Goal: Information Seeking & Learning: Learn about a topic

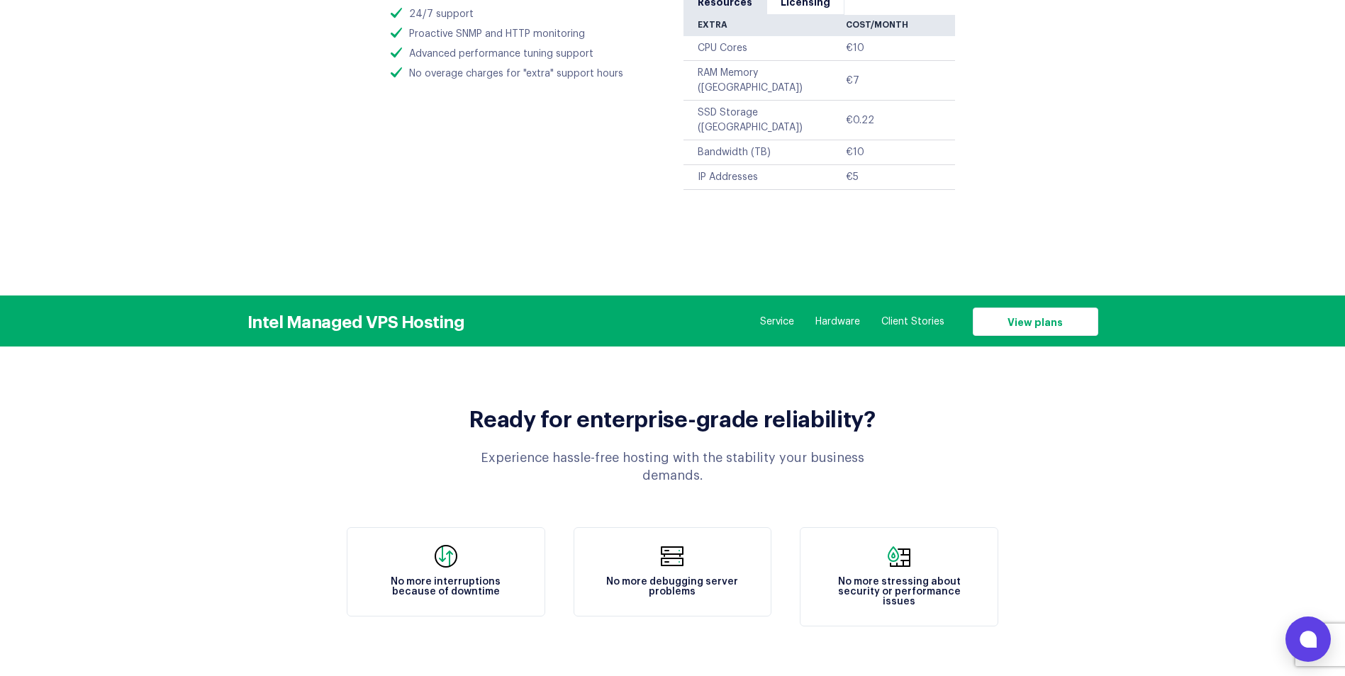
scroll to position [1304, 0]
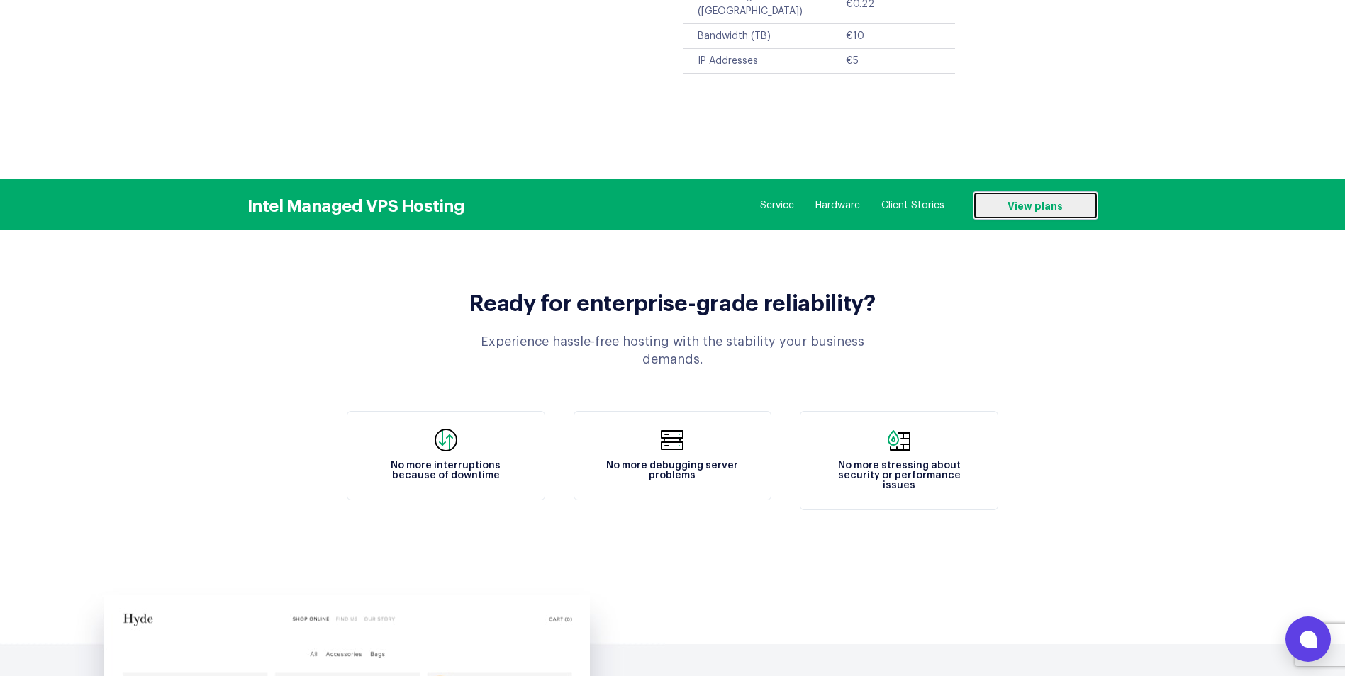
click at [1065, 191] on link "View plans" at bounding box center [1035, 205] width 125 height 28
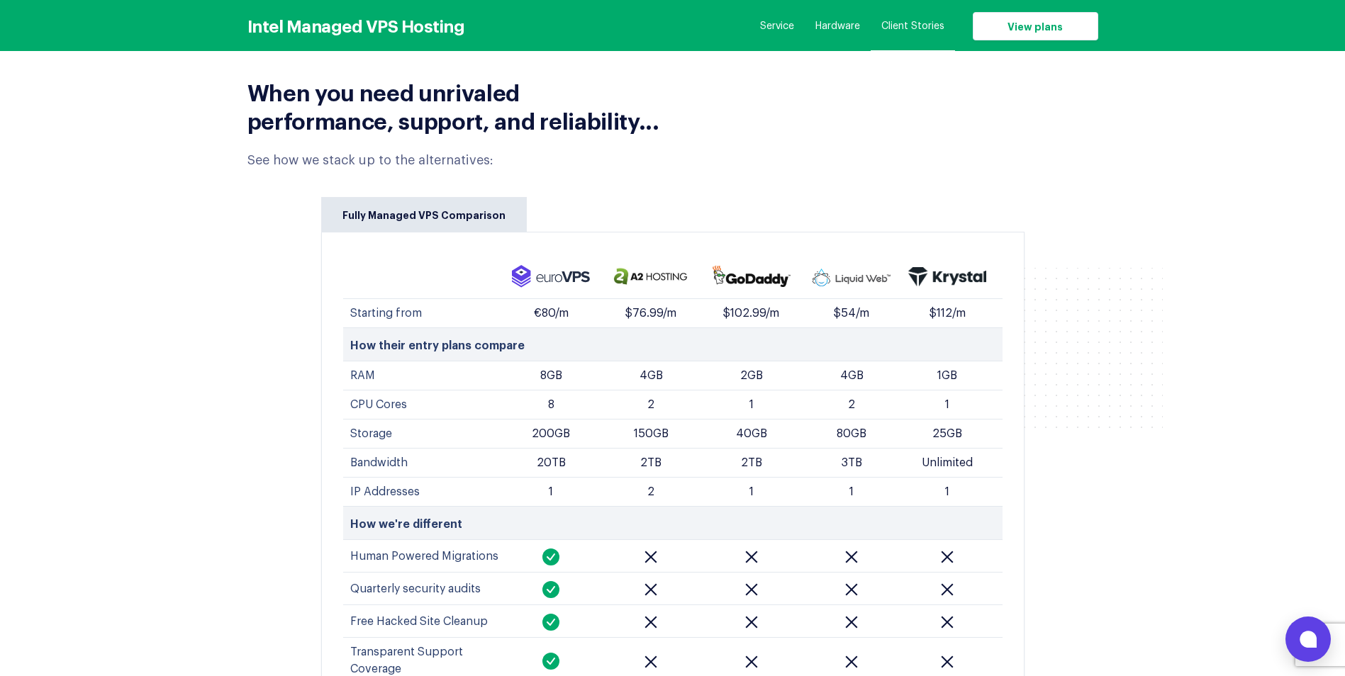
scroll to position [5666, 0]
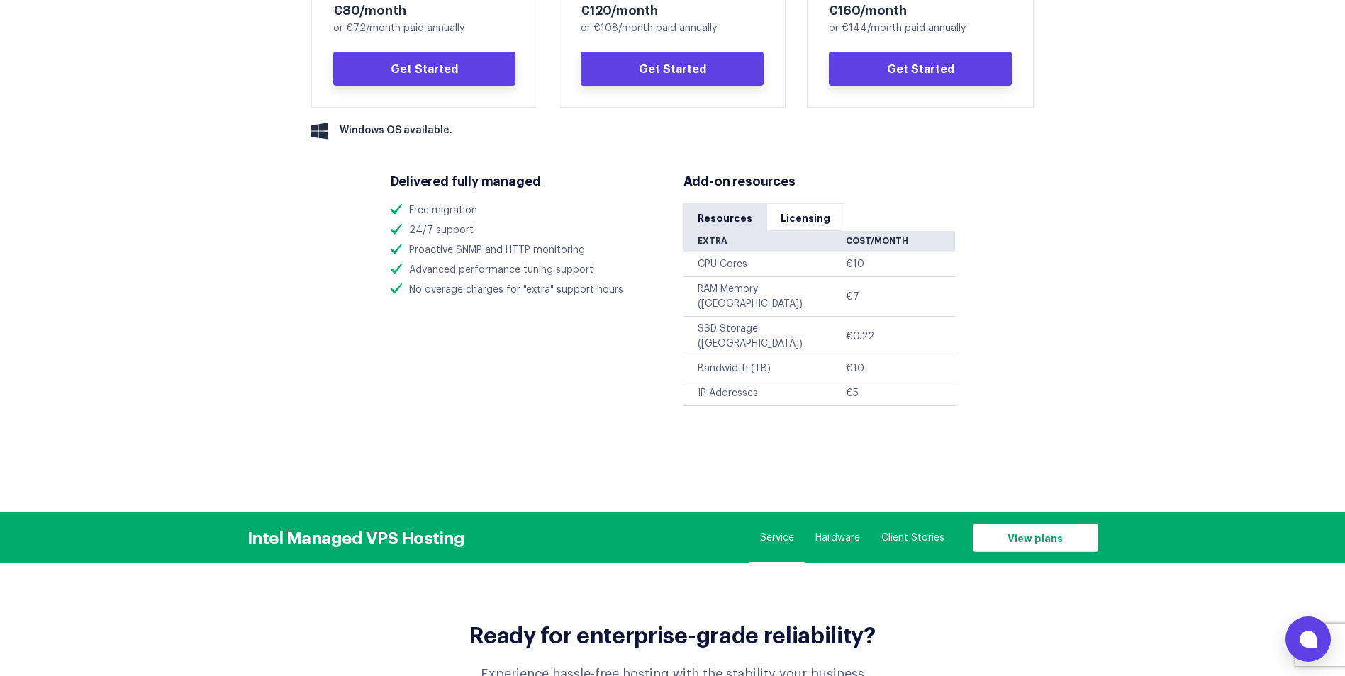
scroll to position [916, 0]
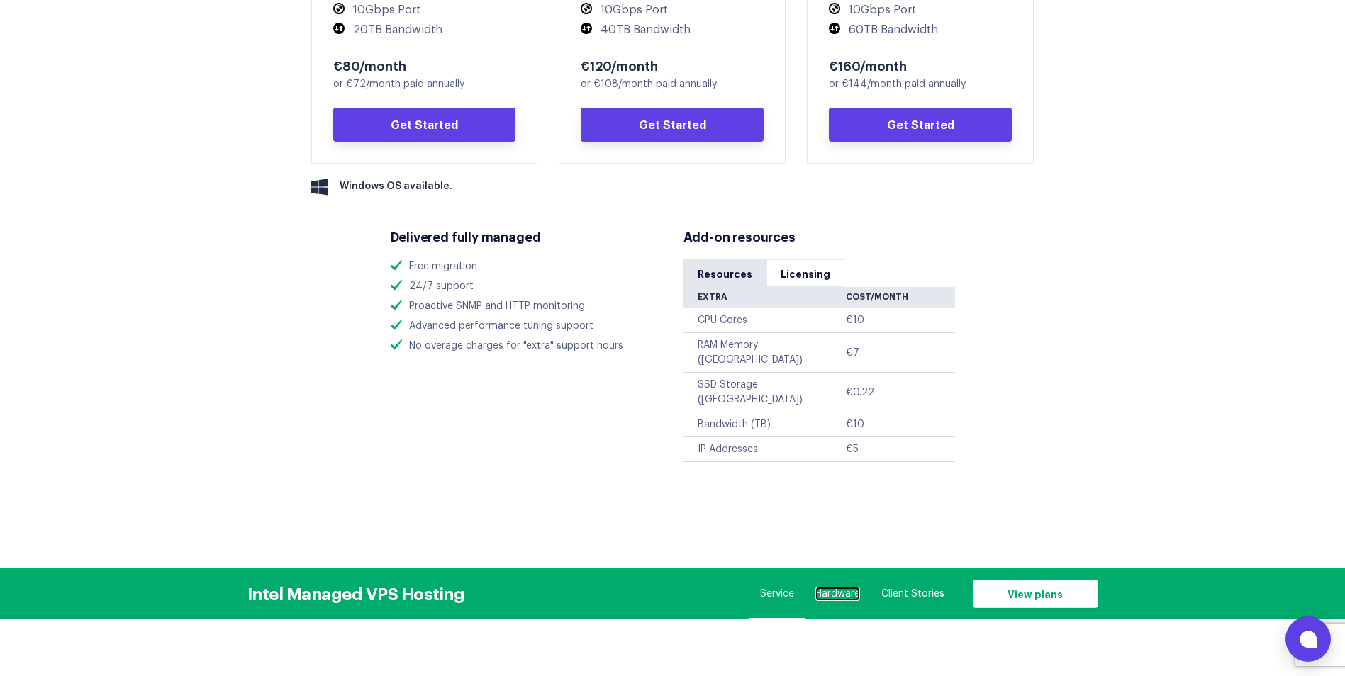
click at [845, 587] on link "Hardware" at bounding box center [837, 594] width 45 height 14
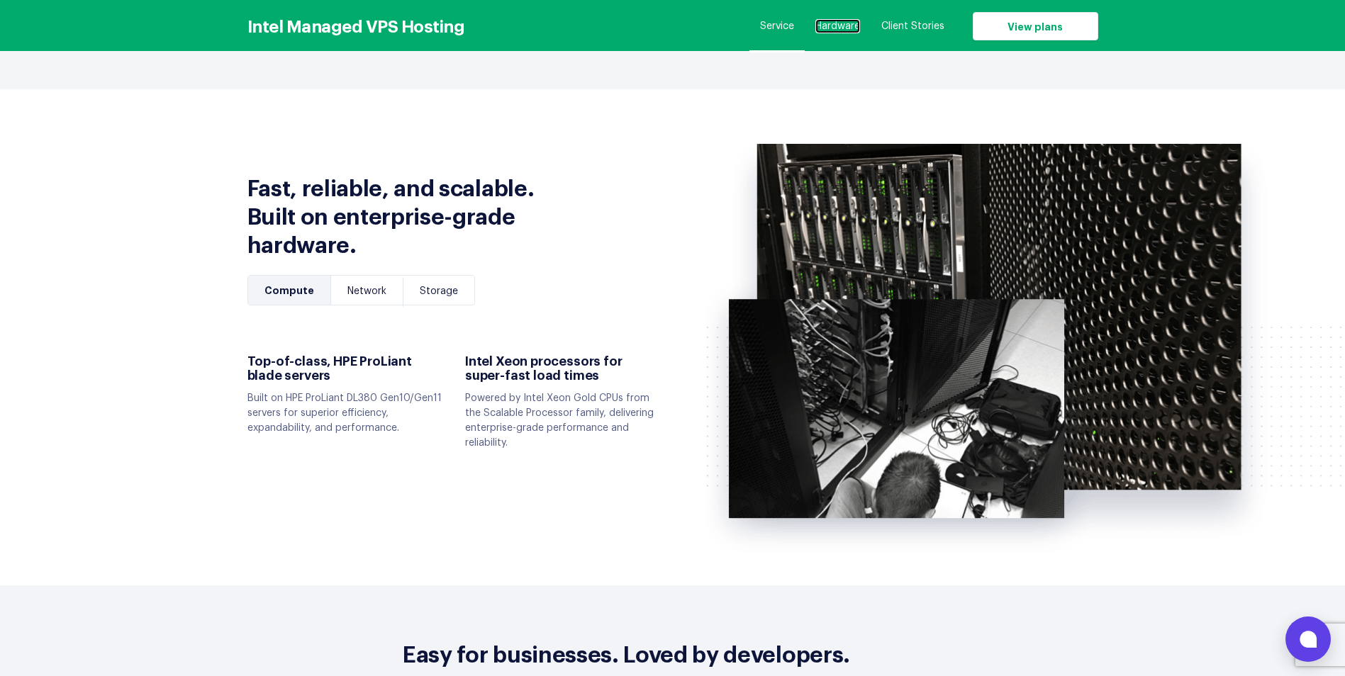
scroll to position [3623, 0]
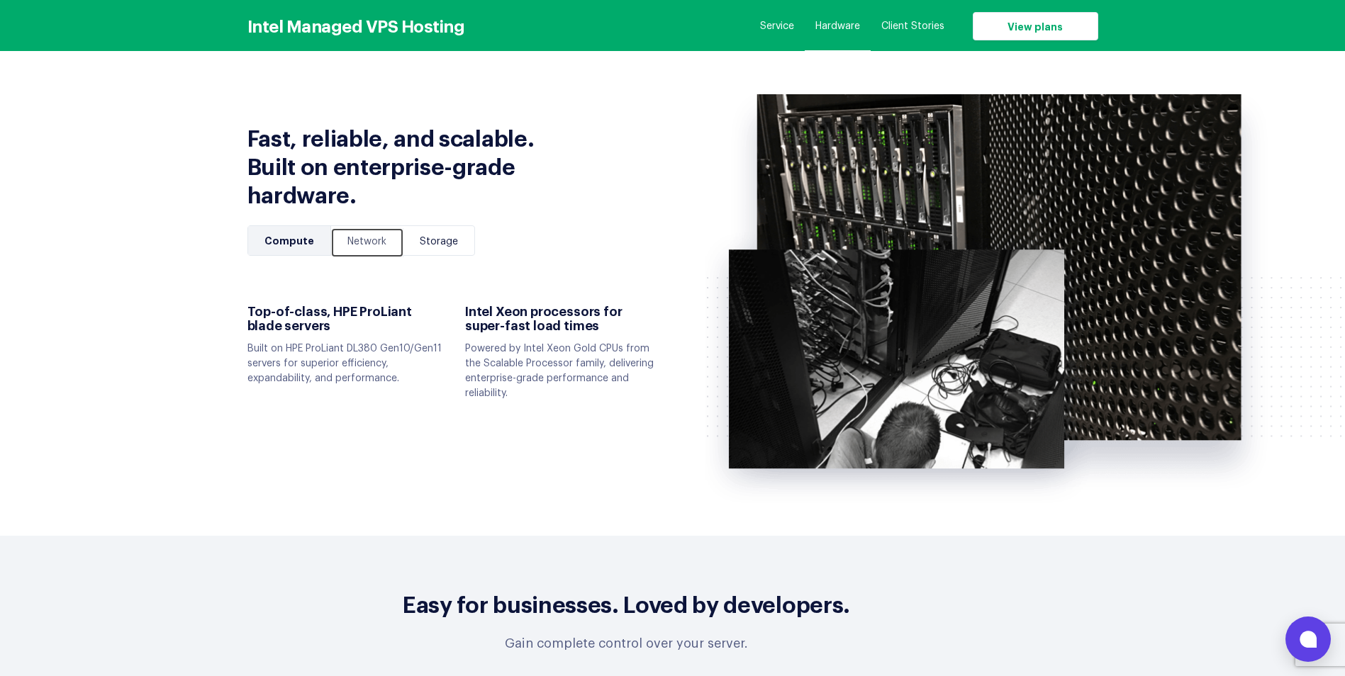
click at [366, 228] on link "Network" at bounding box center [367, 242] width 72 height 29
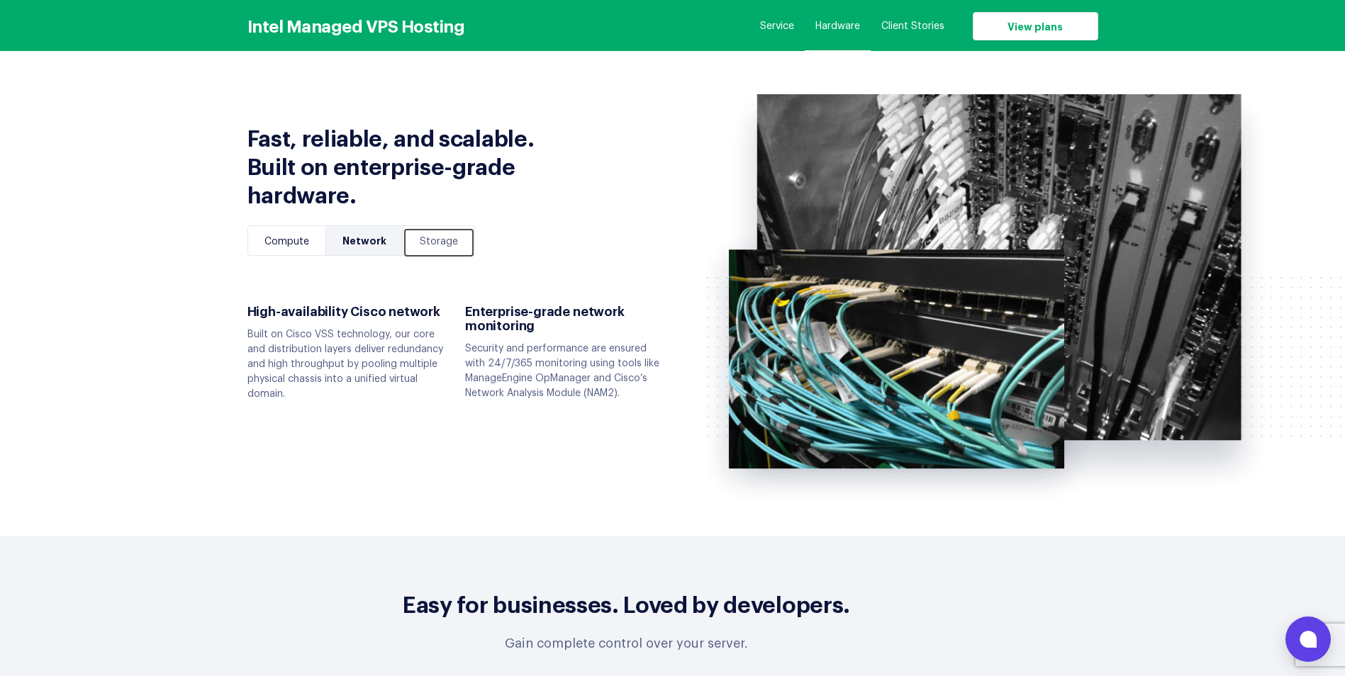
click at [431, 228] on link "Storage" at bounding box center [438, 242] width 71 height 29
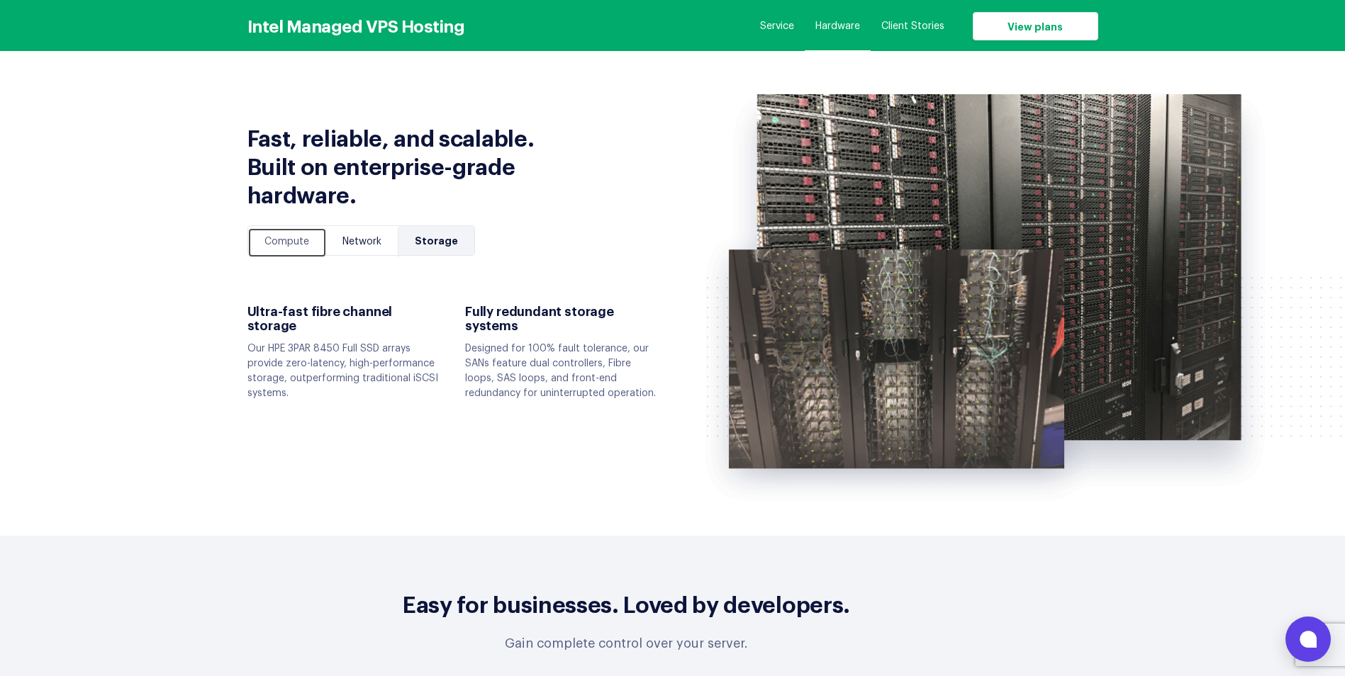
click at [292, 228] on link "Compute" at bounding box center [287, 242] width 78 height 29
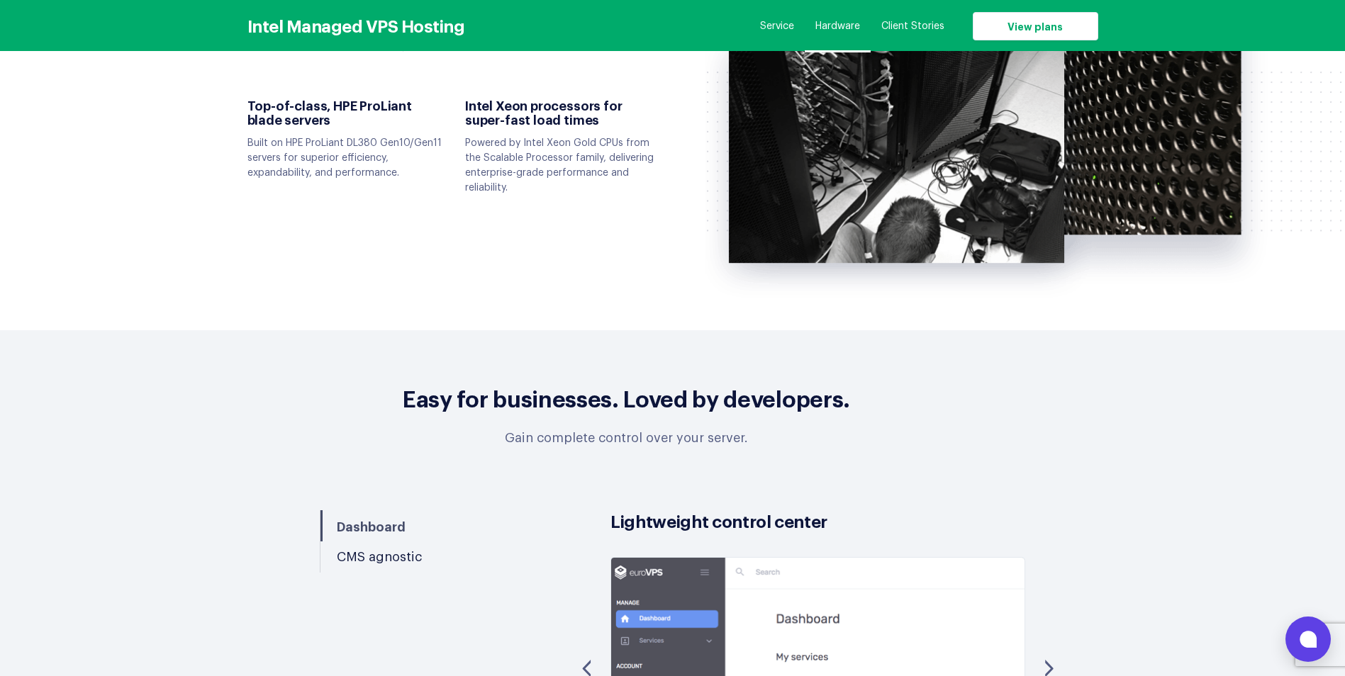
scroll to position [3977, 0]
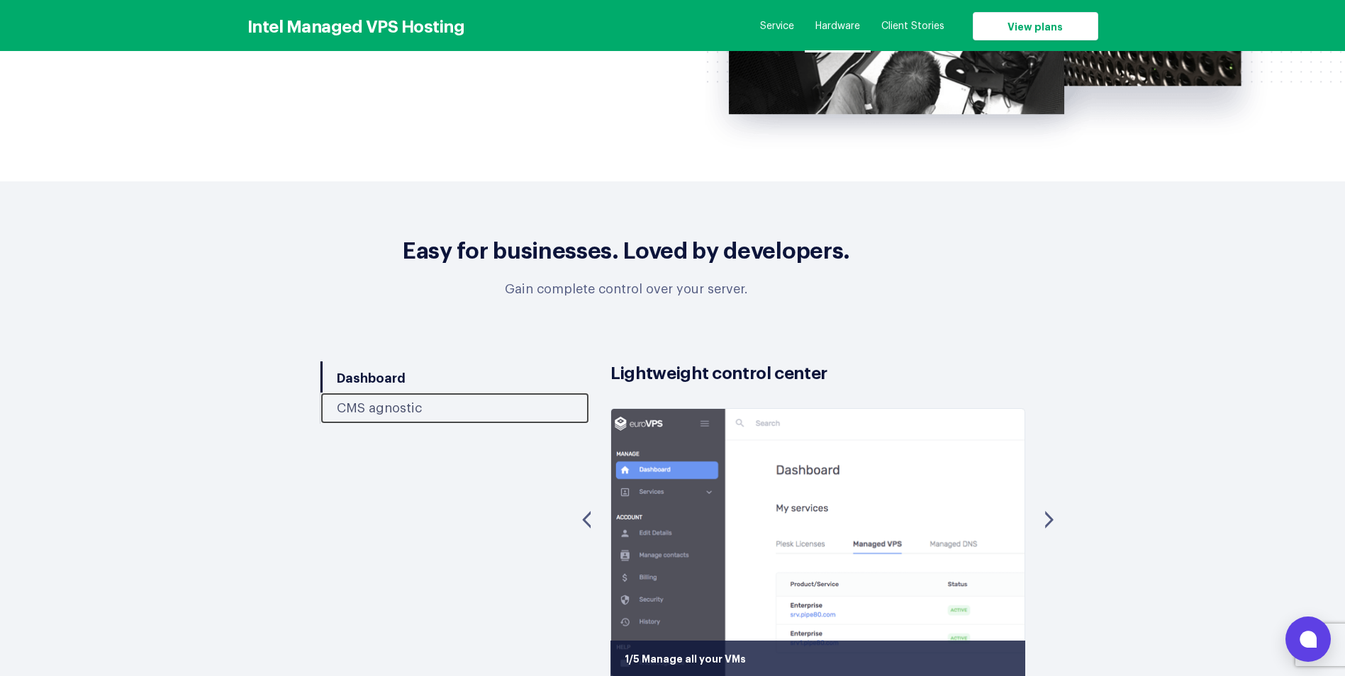
click at [389, 393] on link "CMS agnostic" at bounding box center [454, 408] width 269 height 31
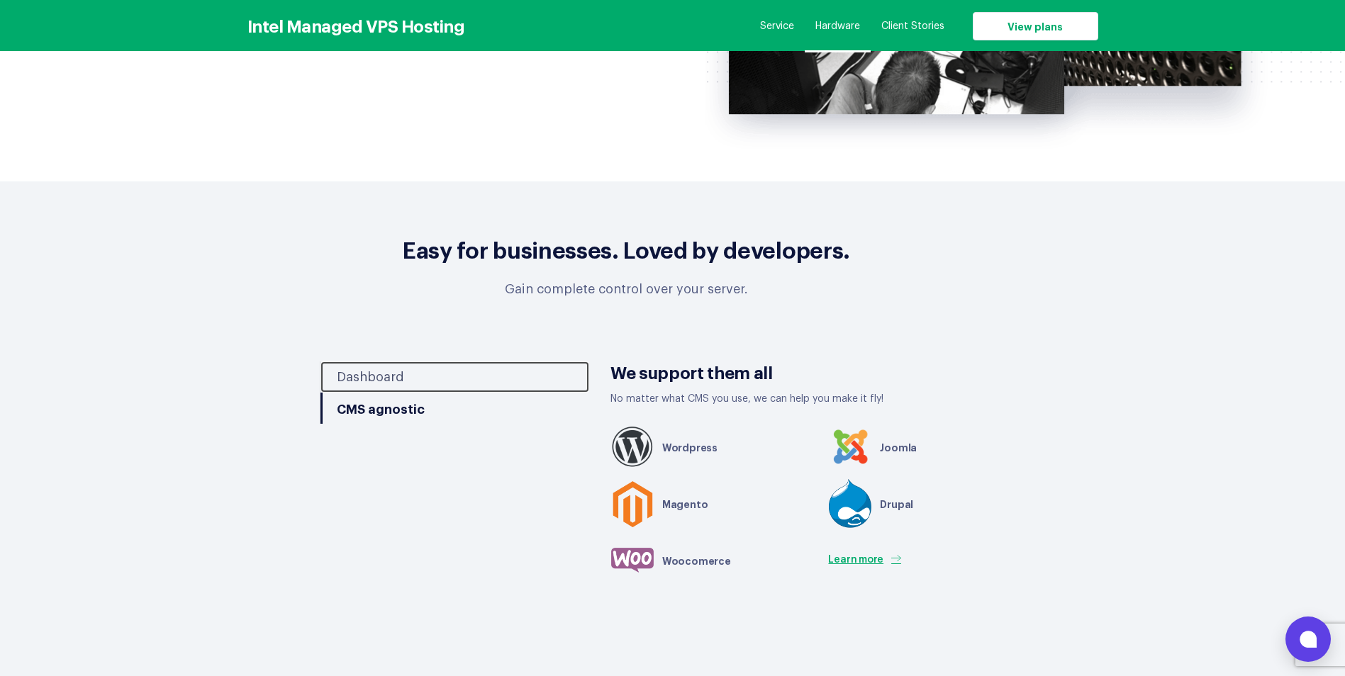
click at [379, 362] on link "Dashboard" at bounding box center [454, 377] width 269 height 31
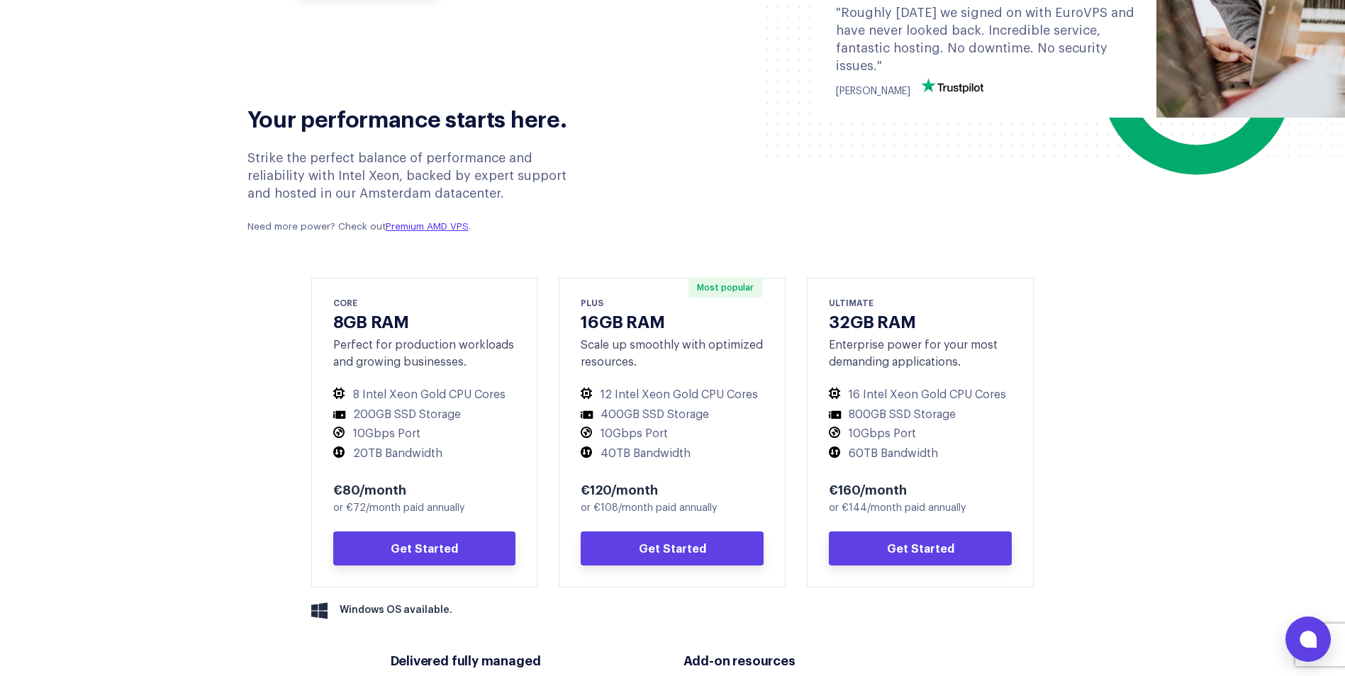
scroll to position [496, 0]
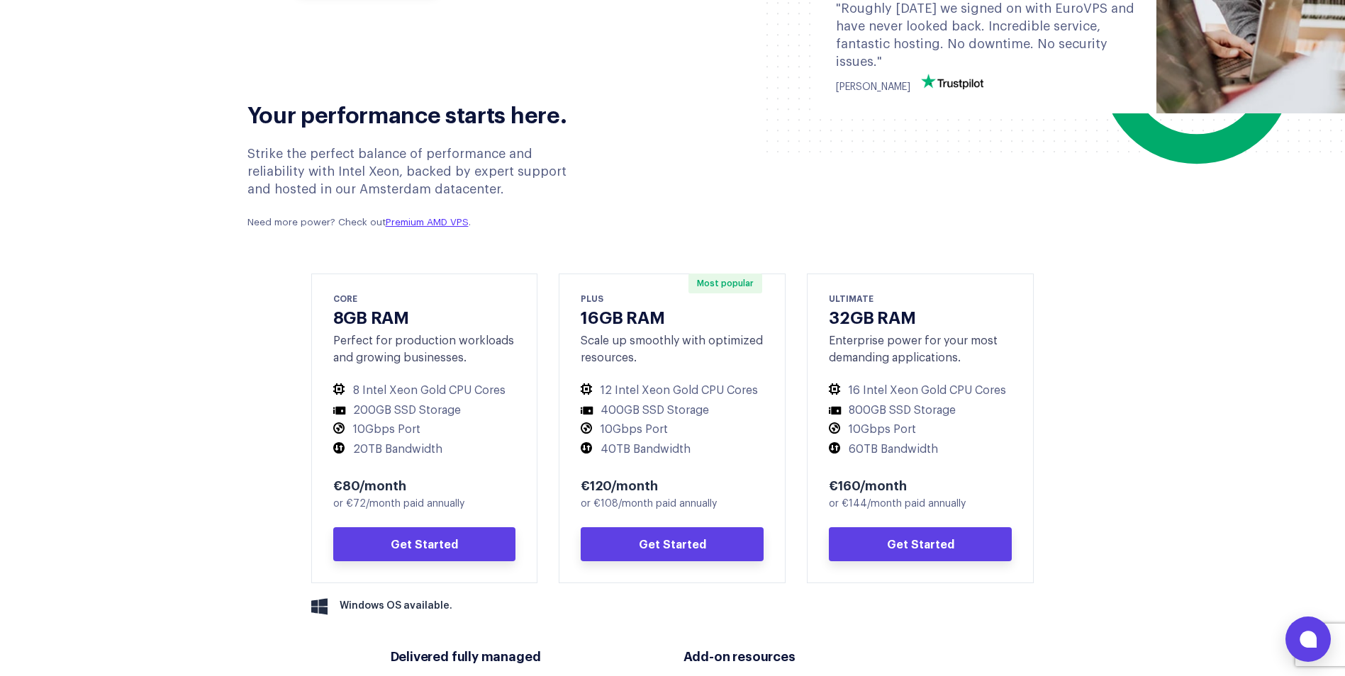
click at [1301, 632] on icon at bounding box center [1308, 639] width 17 height 17
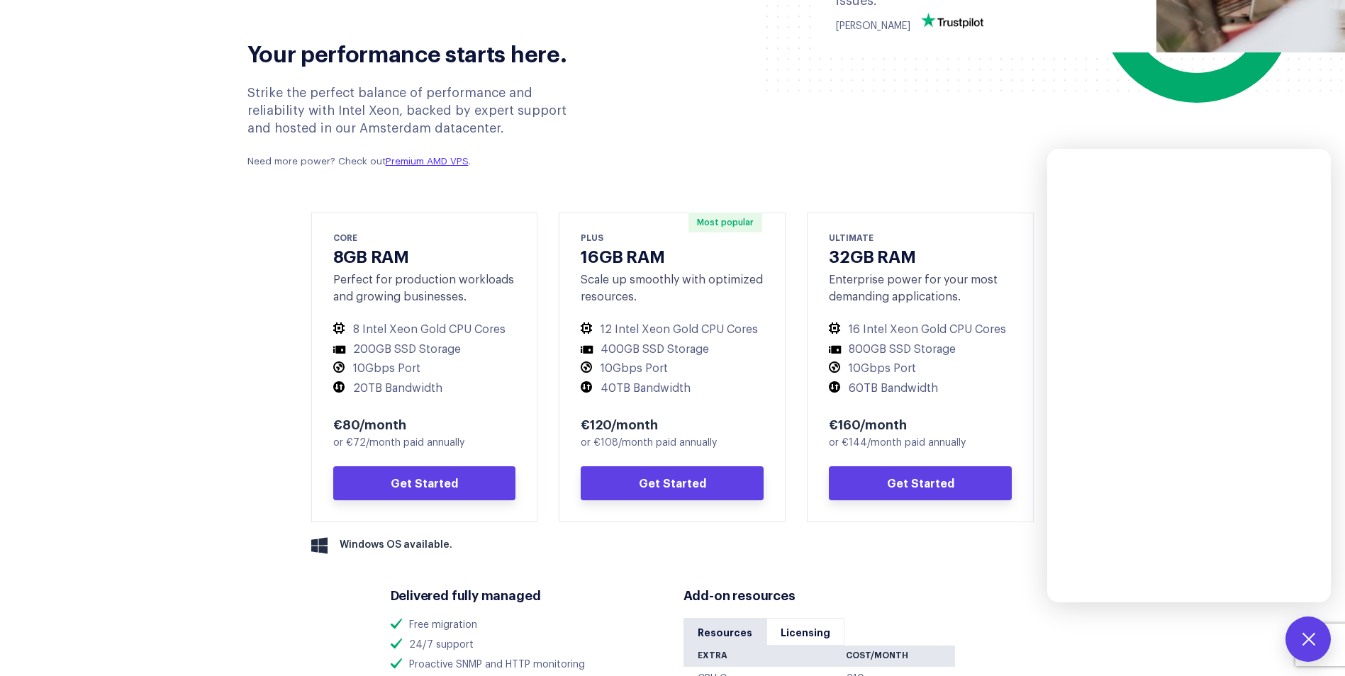
scroll to position [638, 0]
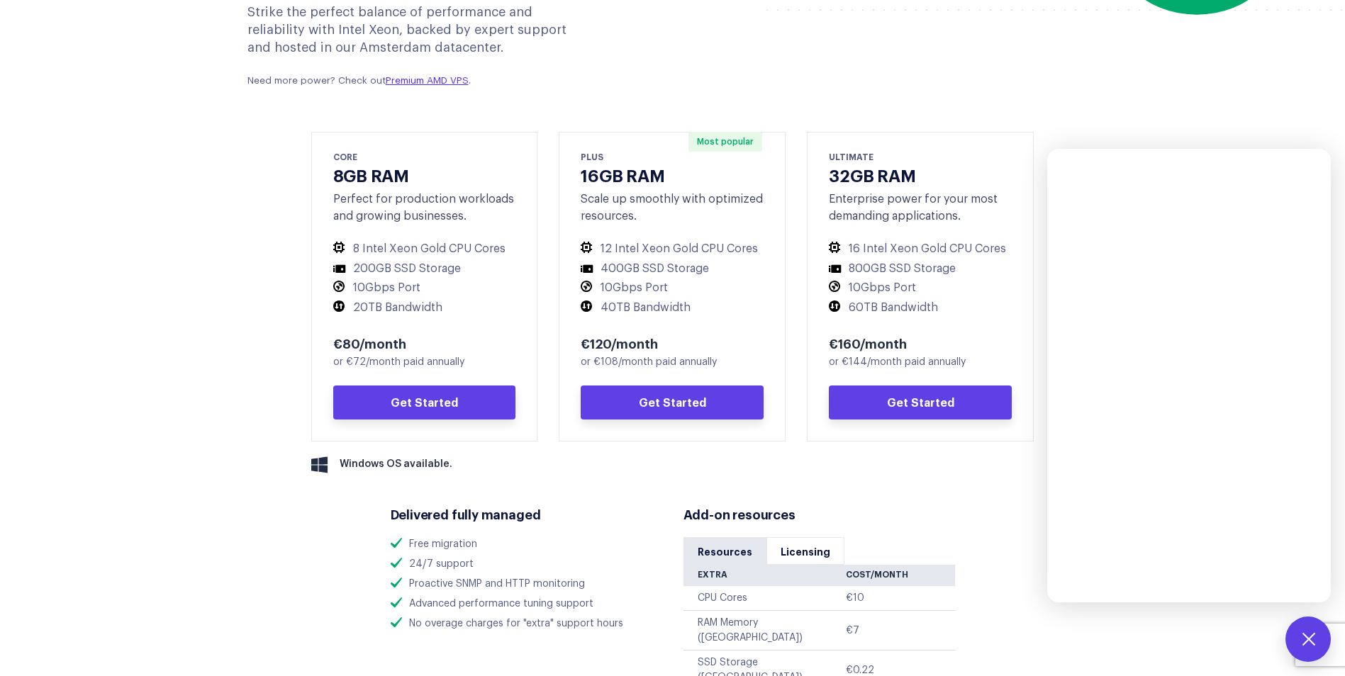
click at [1305, 632] on button at bounding box center [1307, 639] width 45 height 45
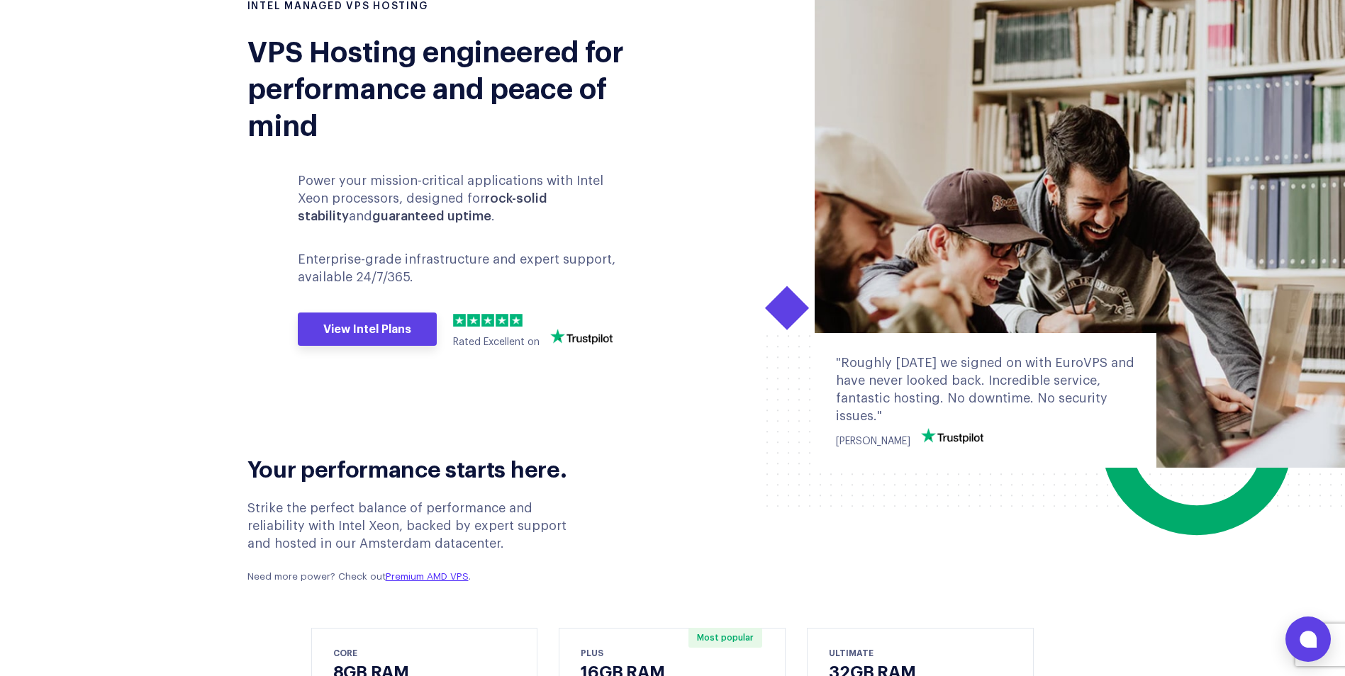
scroll to position [0, 0]
